Goal: Task Accomplishment & Management: Manage account settings

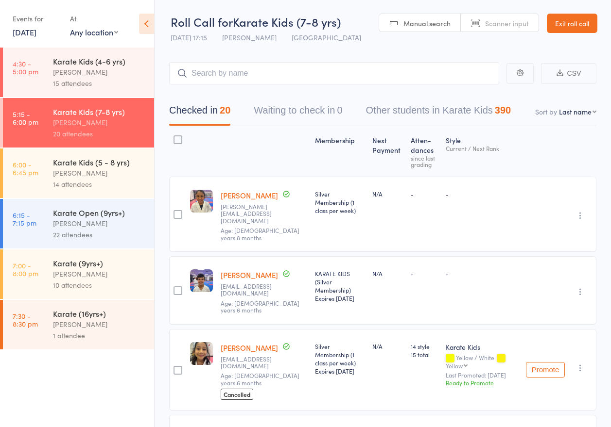
click at [568, 26] on link "Exit roll call" at bounding box center [571, 23] width 51 height 19
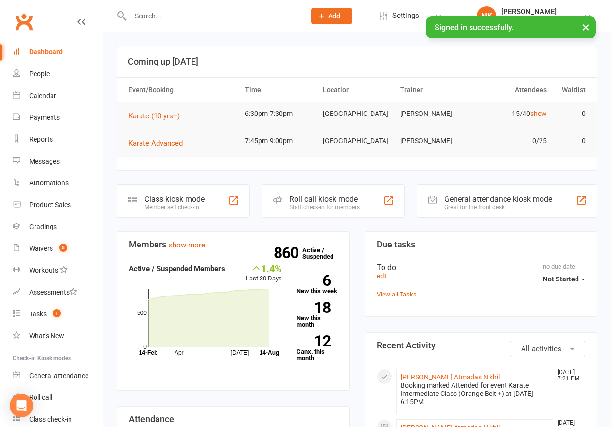
click at [163, 13] on input "text" at bounding box center [212, 16] width 171 height 14
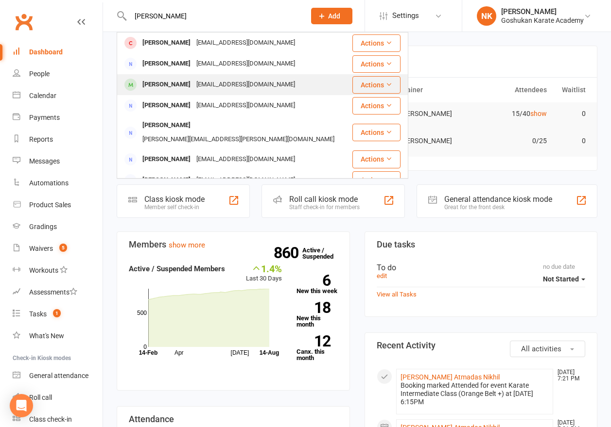
type input "alisha"
click at [205, 81] on div "[EMAIL_ADDRESS][DOMAIN_NAME]" at bounding box center [245, 85] width 104 height 14
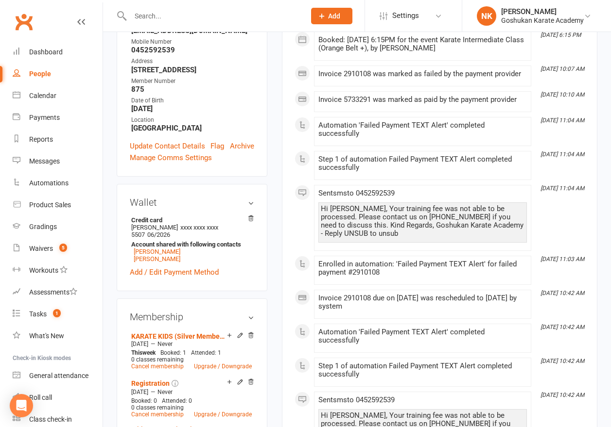
scroll to position [216, 0]
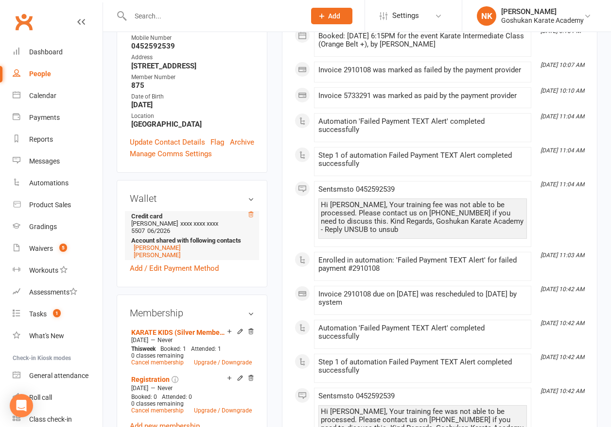
click at [249, 211] on icon at bounding box center [250, 214] width 7 height 7
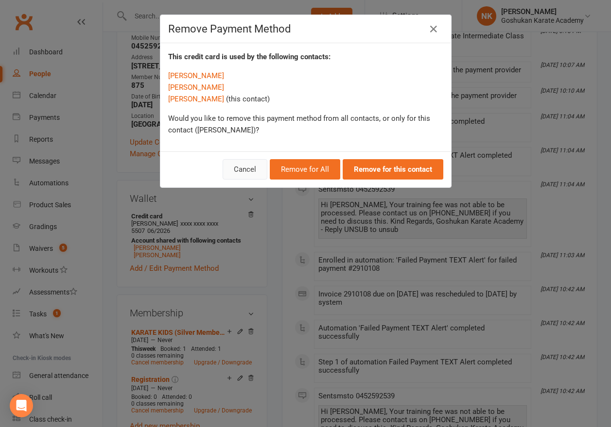
click at [254, 169] on button "Cancel" at bounding box center [244, 169] width 45 height 20
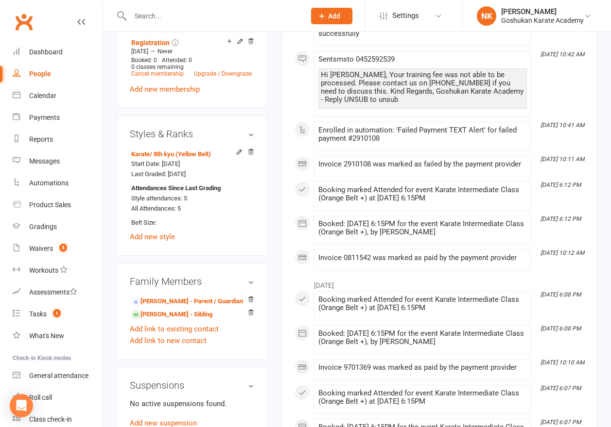
scroll to position [564, 0]
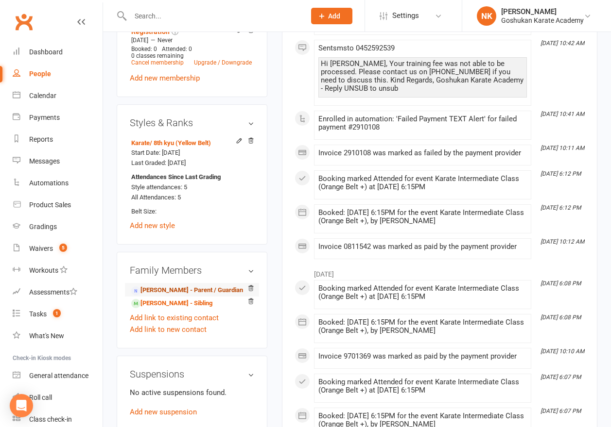
click at [173, 286] on link "Artika Nand - Parent / Guardian" at bounding box center [187, 291] width 112 height 10
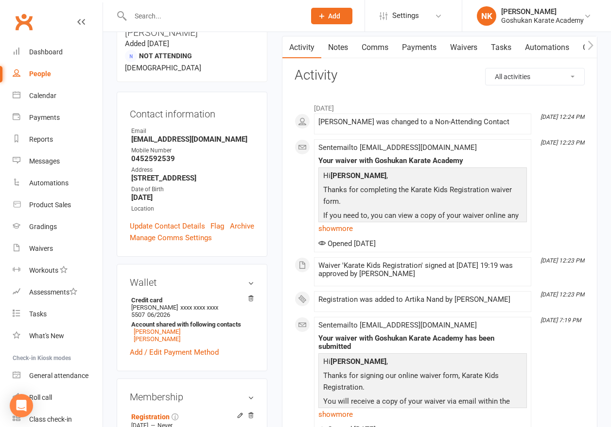
scroll to position [96, 0]
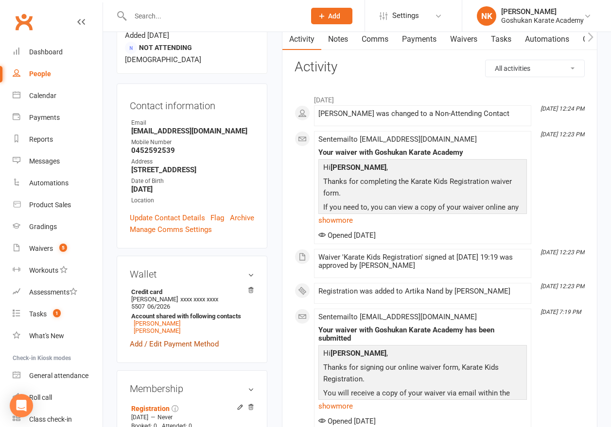
click at [160, 339] on link "Add / Edit Payment Method" at bounding box center [174, 345] width 89 height 12
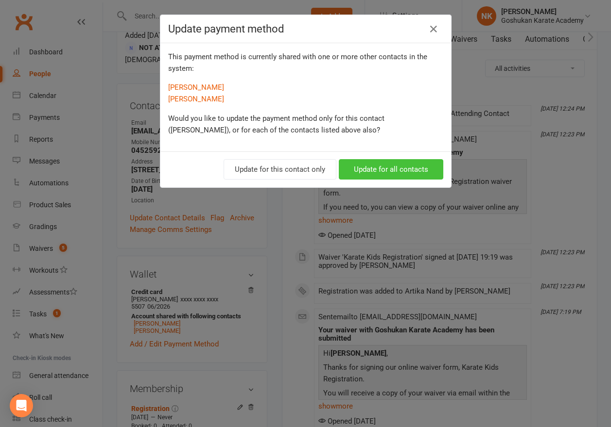
click at [364, 168] on button "Update for all contacts" at bounding box center [391, 169] width 104 height 20
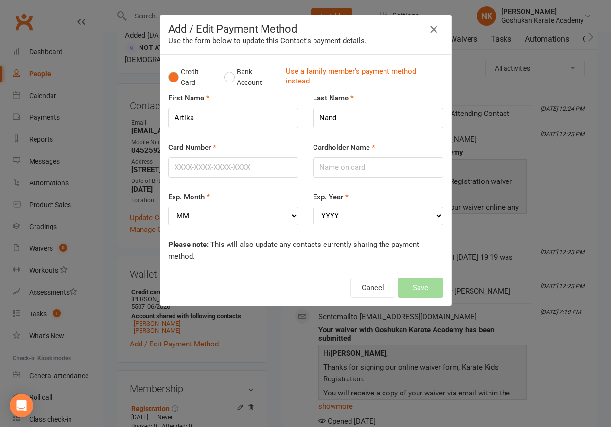
click at [432, 27] on icon "button" at bounding box center [433, 29] width 12 height 12
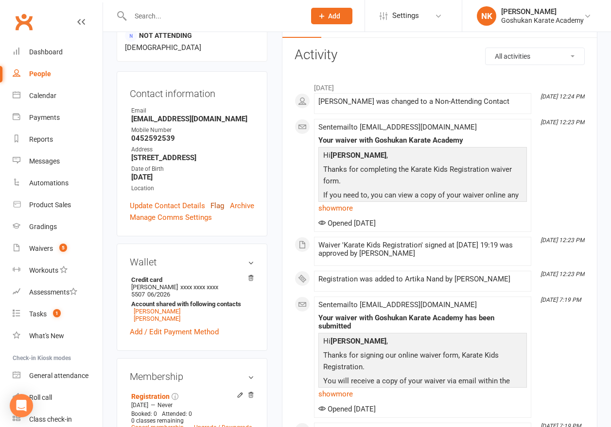
scroll to position [111, 0]
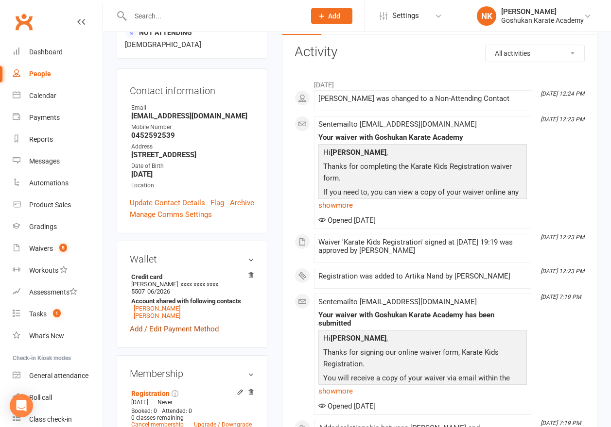
click at [160, 323] on link "Add / Edit Payment Method" at bounding box center [174, 329] width 89 height 12
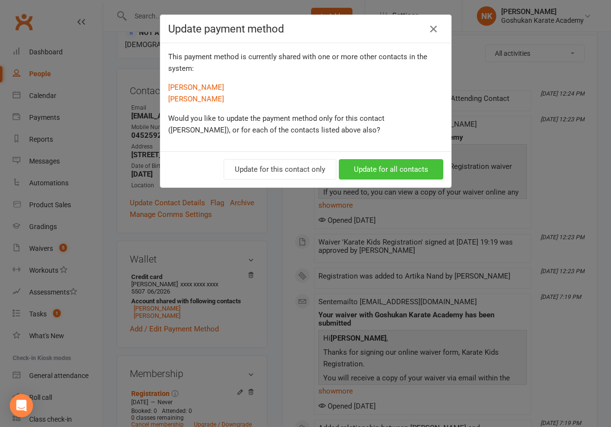
click at [354, 175] on button "Update for all contacts" at bounding box center [391, 169] width 104 height 20
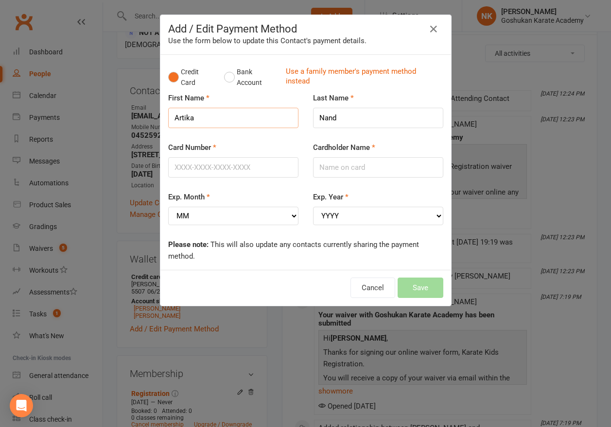
click at [219, 120] on input "Artika" at bounding box center [233, 118] width 130 height 20
click at [197, 155] on div "Card Number" at bounding box center [233, 160] width 130 height 36
click at [197, 158] on input "Card Number" at bounding box center [233, 167] width 130 height 20
click at [189, 163] on input "Card Number" at bounding box center [233, 167] width 130 height 20
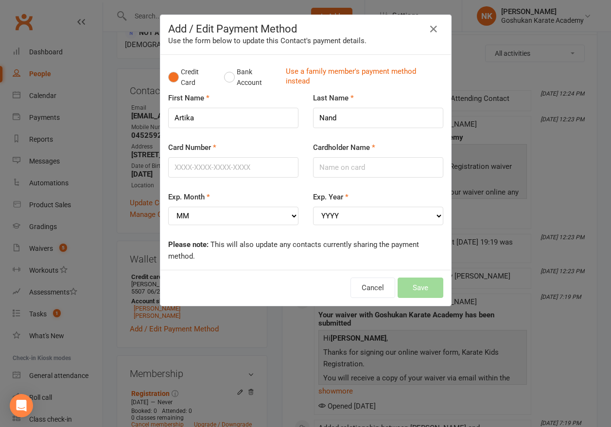
click at [210, 153] on label "Card Number" at bounding box center [192, 148] width 48 height 12
click at [210, 157] on input "Card Number" at bounding box center [233, 167] width 130 height 20
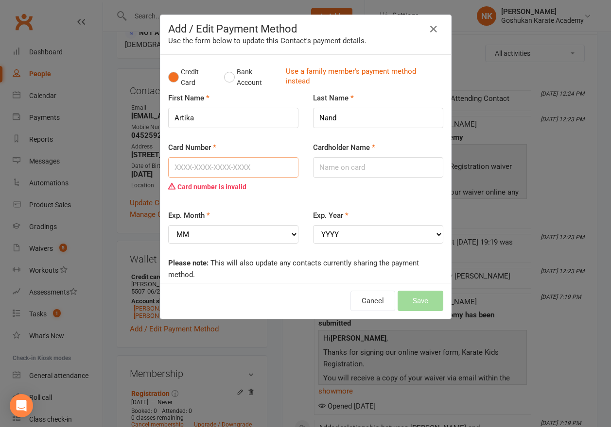
click at [195, 166] on input "Card Number" at bounding box center [233, 167] width 130 height 20
click at [193, 167] on input "Card Number" at bounding box center [233, 167] width 130 height 20
click at [350, 170] on input "Cardholder Name" at bounding box center [378, 167] width 130 height 20
type input "[PERSON_NAME]"
click at [221, 172] on input "Card Number" at bounding box center [233, 167] width 130 height 20
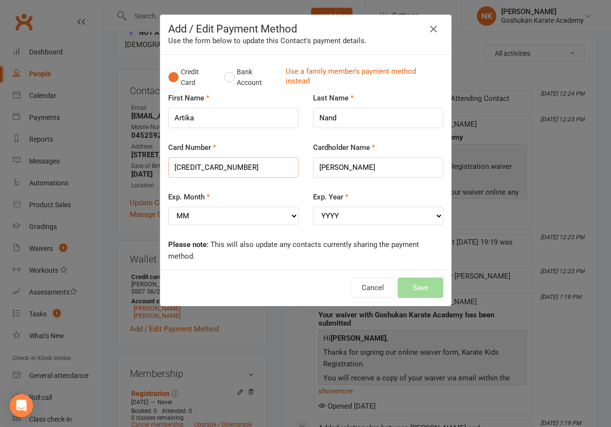
type input "[CREDIT_CARD_NUMBER]"
click at [179, 216] on select "MM 01 02 03 04 05 06 07 08 09 10 11 12" at bounding box center [233, 216] width 130 height 18
select select "10"
click at [343, 226] on div "Exp. Year YYYY 2025 2026 2027 2028 2029 2030 2031 2032 2033 2034" at bounding box center [378, 215] width 145 height 48
click at [348, 218] on select "YYYY 2025 2026 2027 2028 2029 2030 2031 2032 2033 2034" at bounding box center [378, 216] width 130 height 18
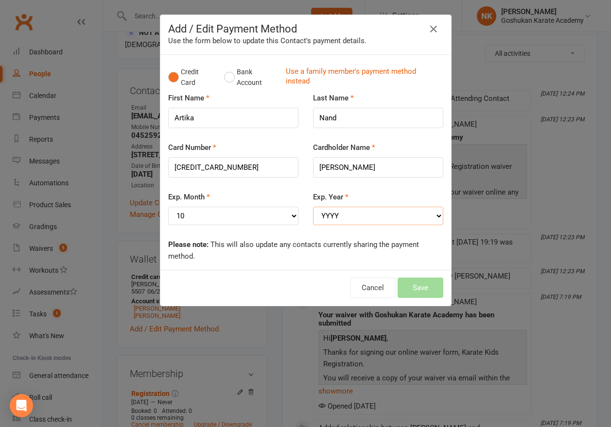
select select "2029"
click at [407, 287] on button "Save" at bounding box center [420, 288] width 46 height 20
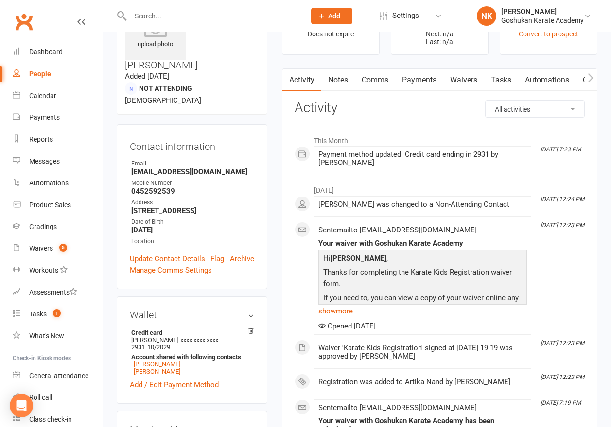
scroll to position [0, 0]
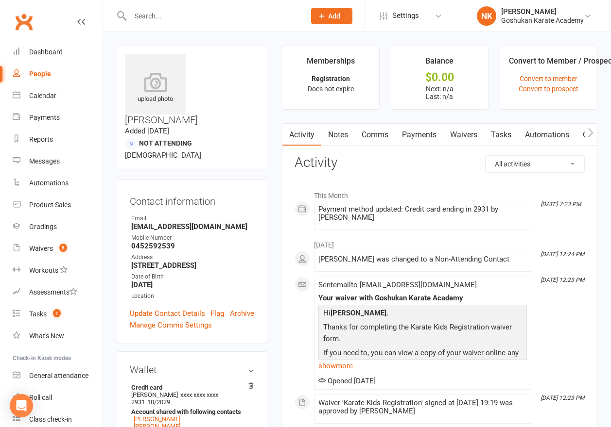
click at [408, 138] on link "Payments" at bounding box center [419, 135] width 48 height 22
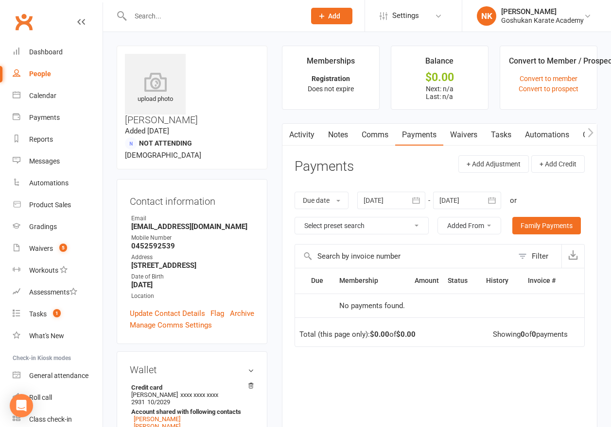
click at [382, 127] on link "Comms" at bounding box center [375, 135] width 40 height 22
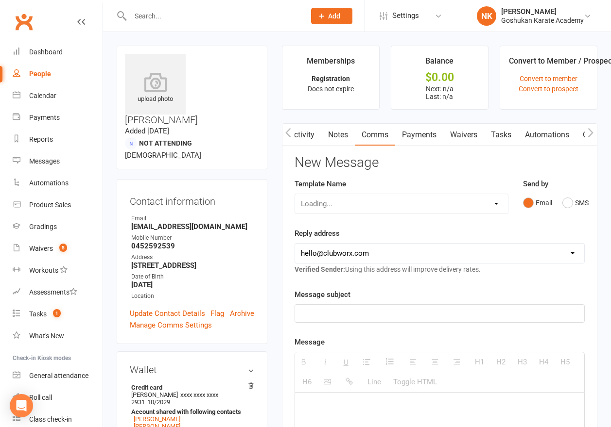
scroll to position [0, 0]
click at [335, 133] on link "Notes" at bounding box center [338, 135] width 34 height 22
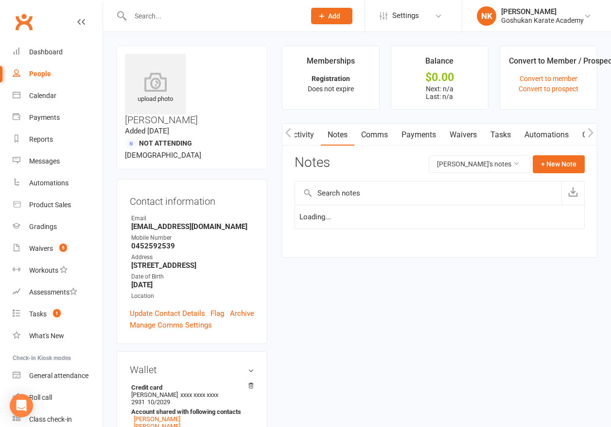
click at [411, 141] on link "Payments" at bounding box center [418, 135] width 48 height 22
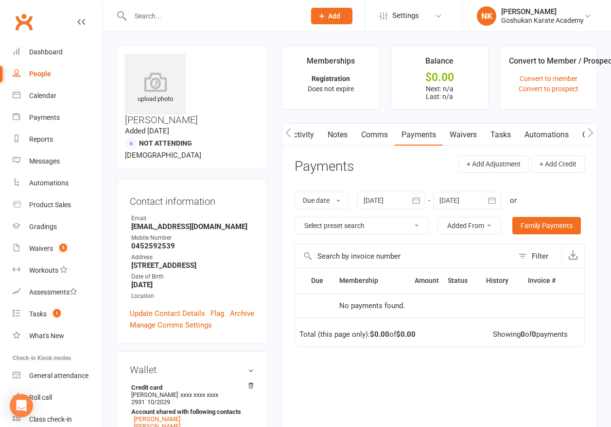
click at [301, 135] on link "Activity" at bounding box center [301, 135] width 39 height 22
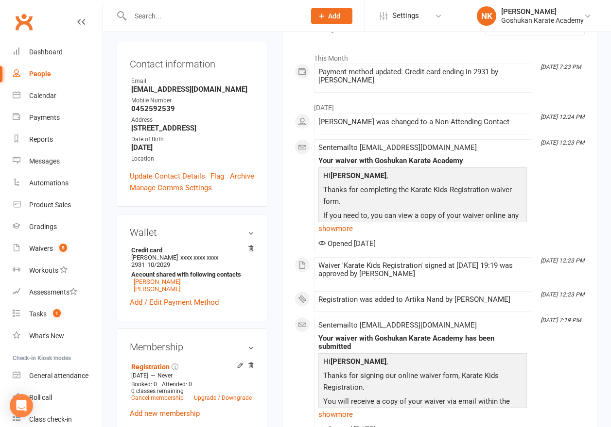
scroll to position [154, 0]
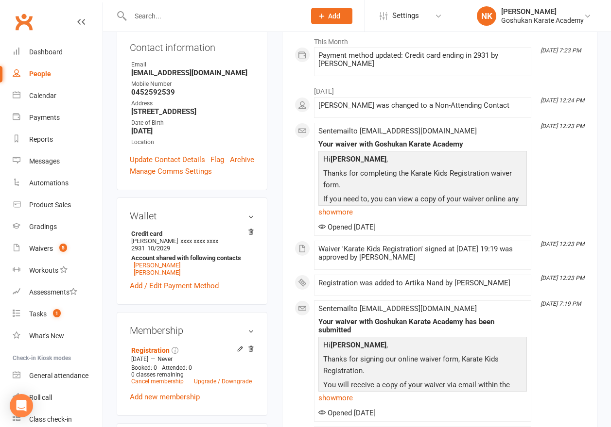
click at [274, 138] on main "Memberships Registration Does not expire Balance $0.00 Next: n/a Last: n/a Conv…" at bounding box center [439, 241] width 330 height 699
